Goal: Check status: Check status

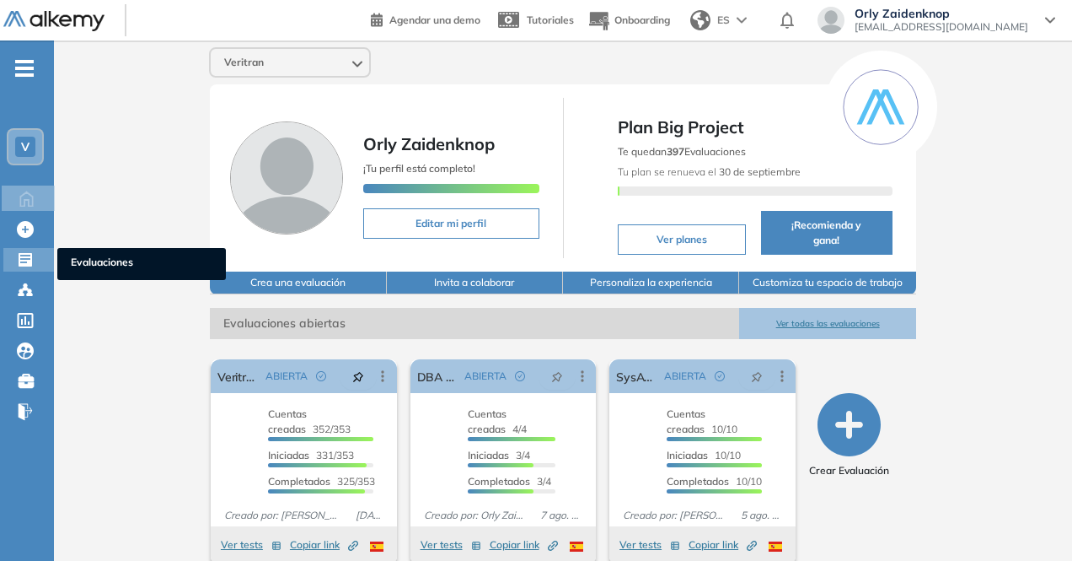
click at [19, 252] on icon at bounding box center [25, 259] width 17 height 17
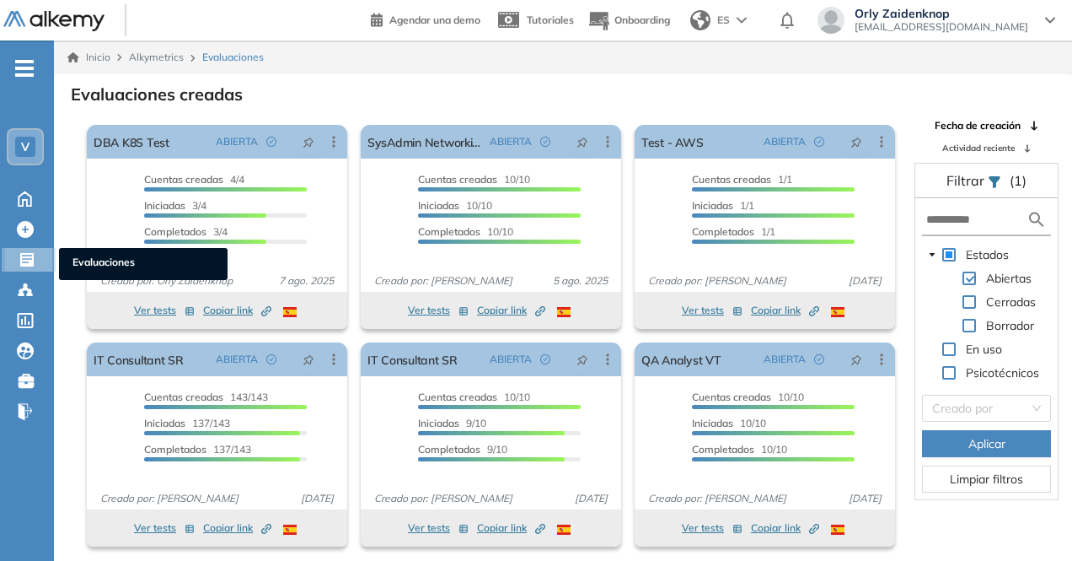
click at [24, 252] on icon at bounding box center [27, 259] width 17 height 17
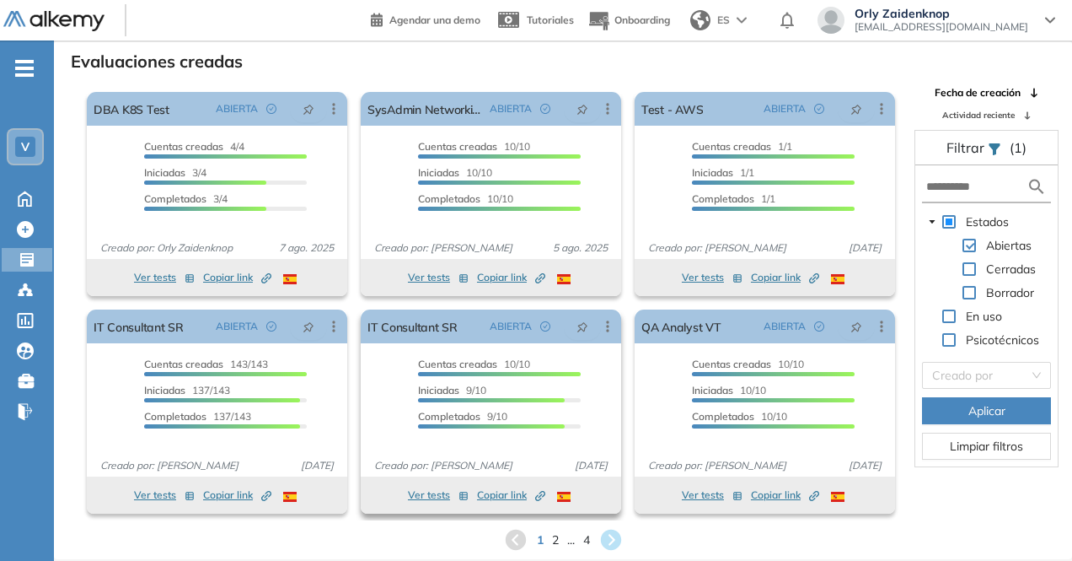
scroll to position [40, 0]
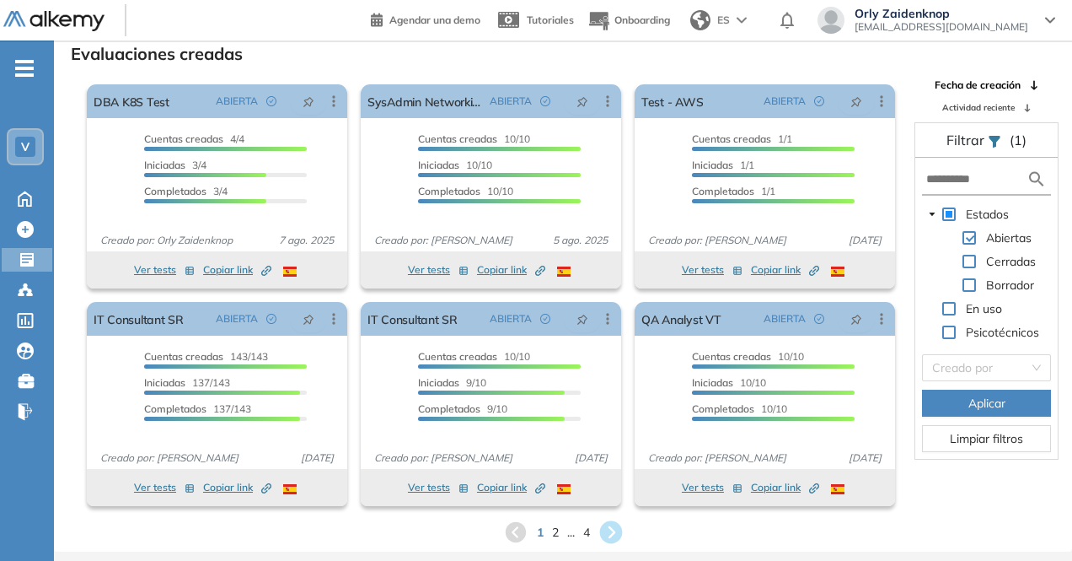
click at [609, 528] on icon at bounding box center [610, 532] width 23 height 23
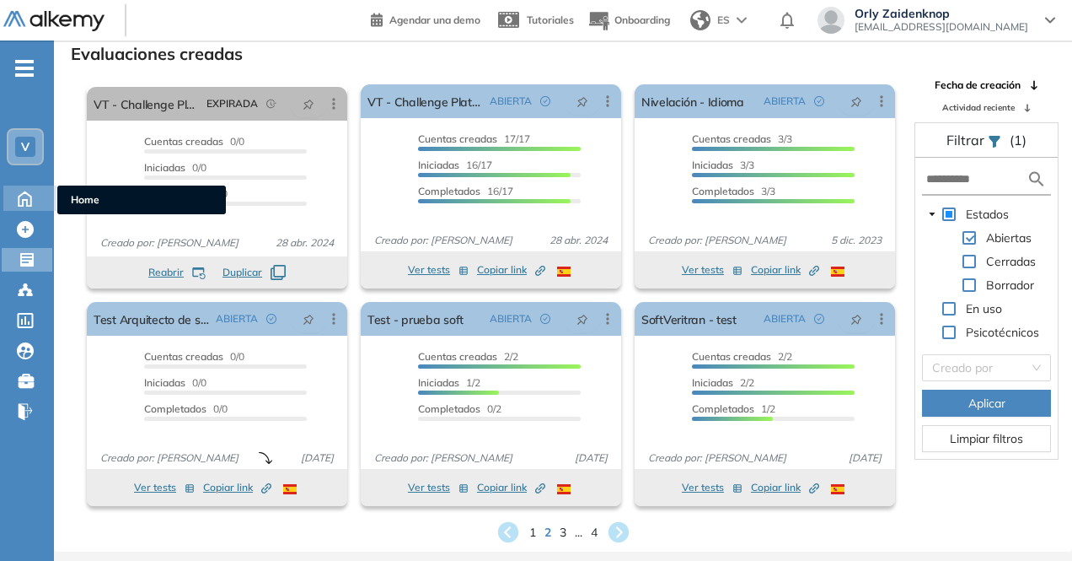
click at [20, 188] on icon at bounding box center [25, 197] width 30 height 20
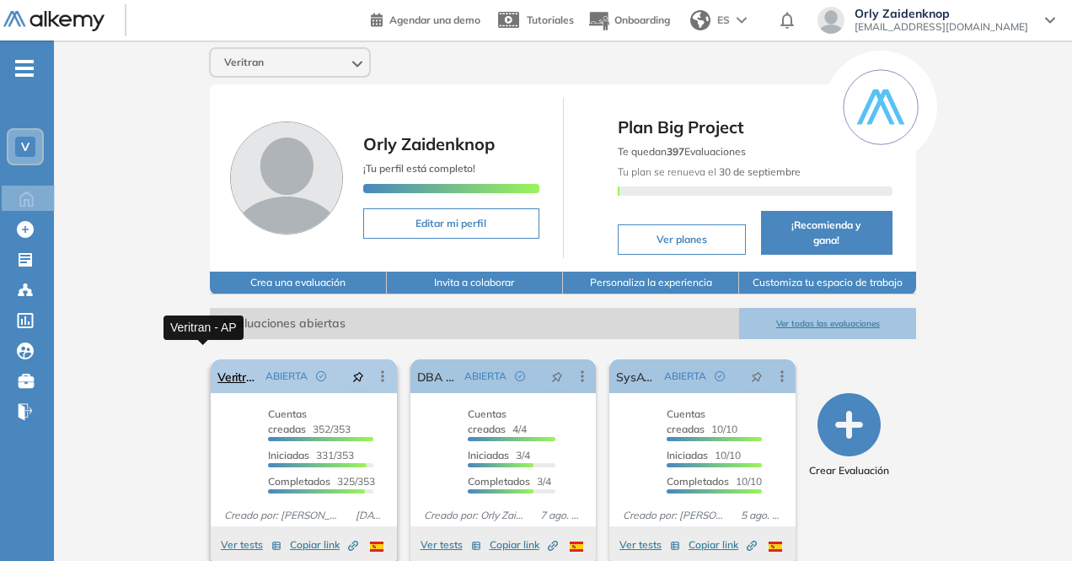
click at [217, 359] on link "Veritran - AP" at bounding box center [237, 376] width 41 height 34
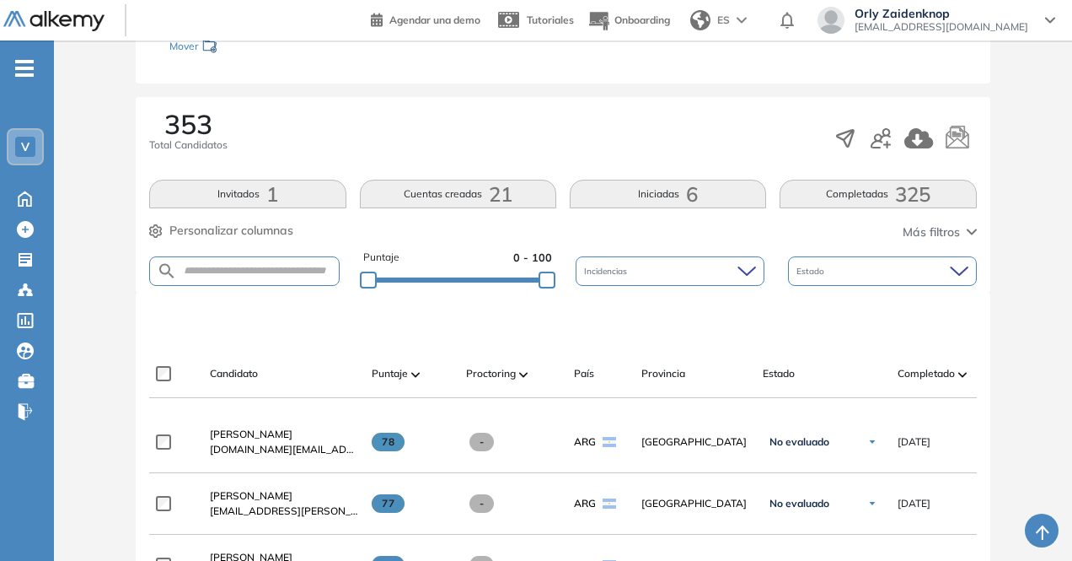
click at [917, 194] on span "325" at bounding box center [912, 194] width 35 height 0
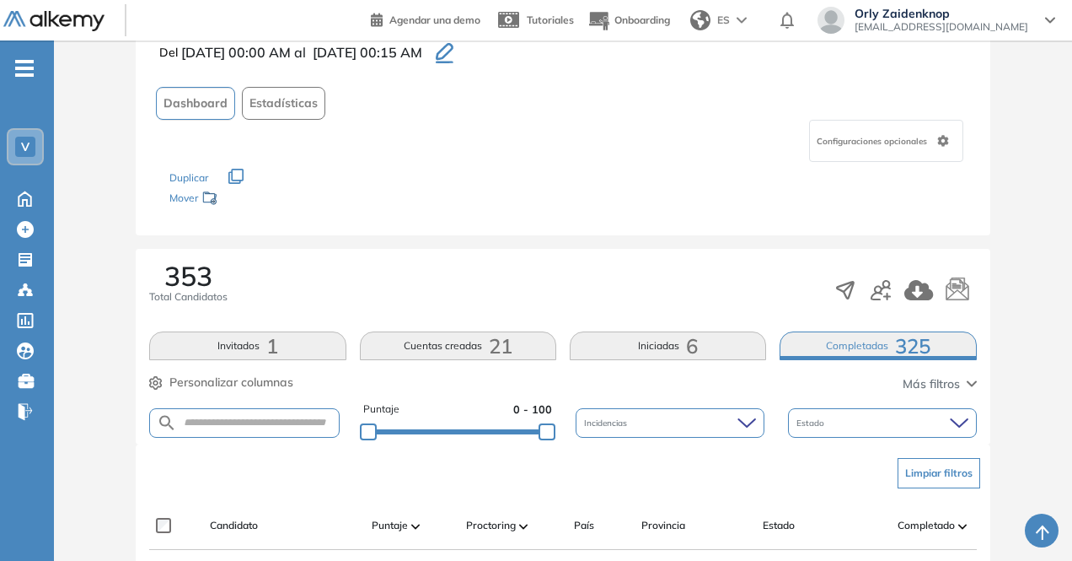
scroll to position [251, 0]
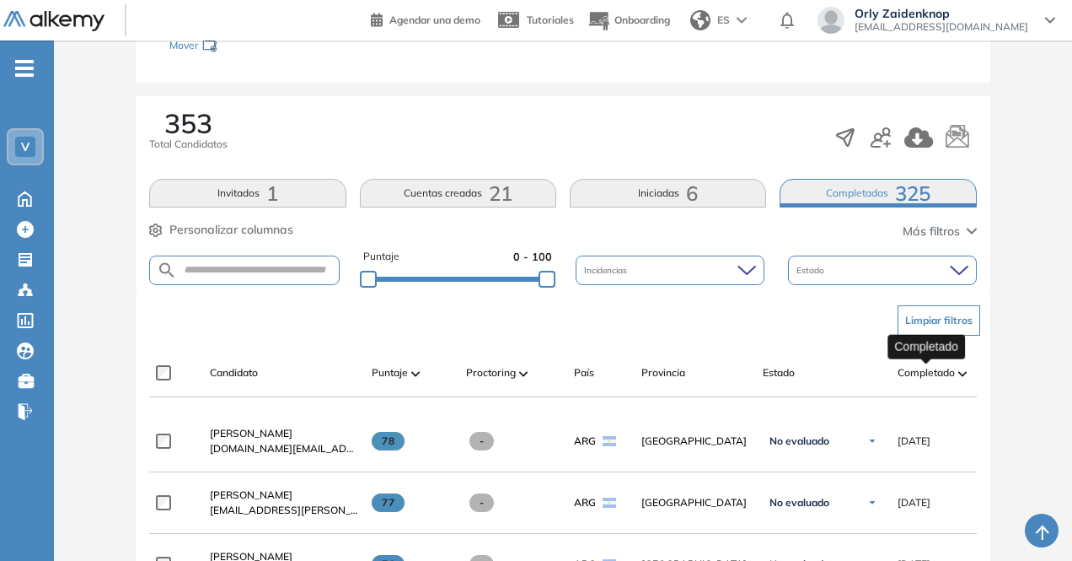
click at [929, 368] on span "Completado" at bounding box center [926, 372] width 57 height 15
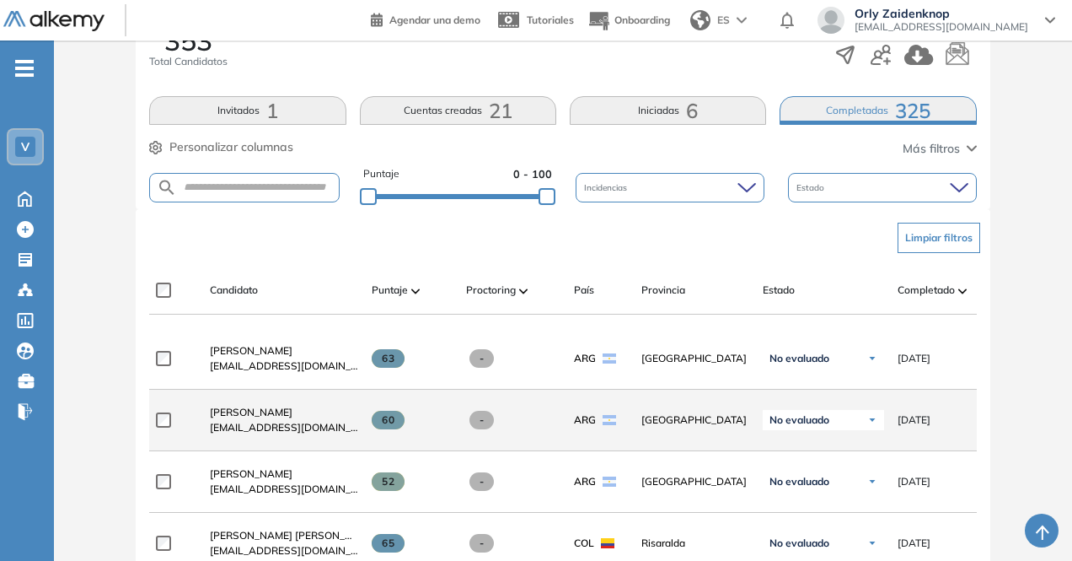
scroll to position [335, 0]
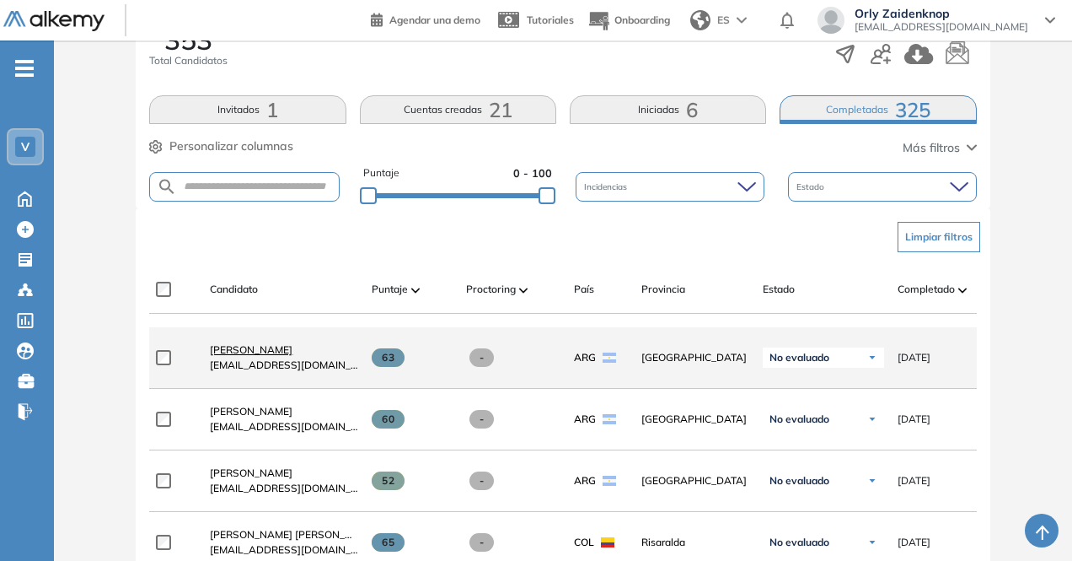
click at [265, 353] on span "[PERSON_NAME]" at bounding box center [251, 349] width 83 height 13
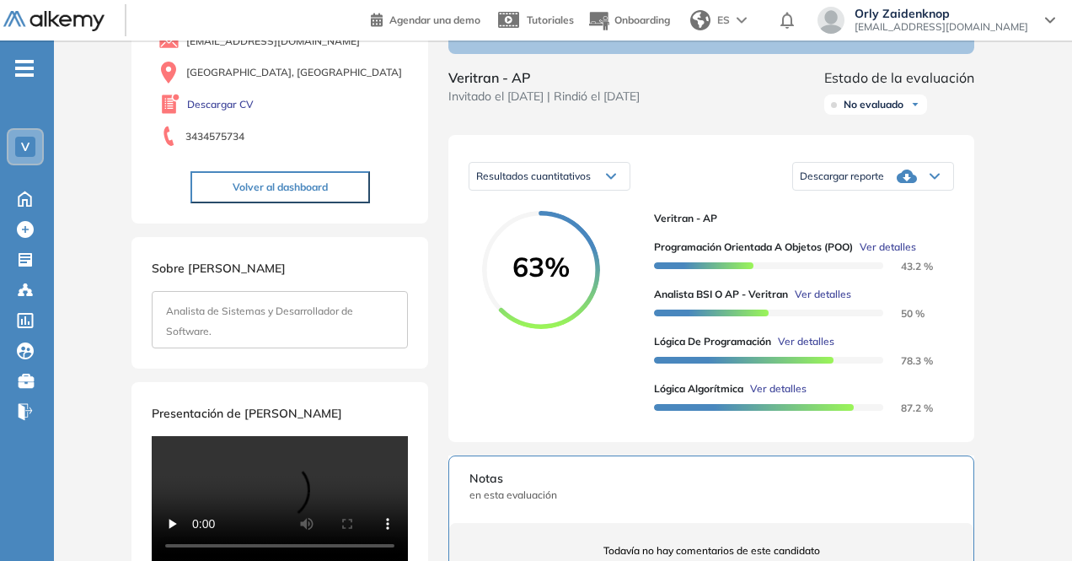
scroll to position [167, 0]
